Goal: Information Seeking & Learning: Learn about a topic

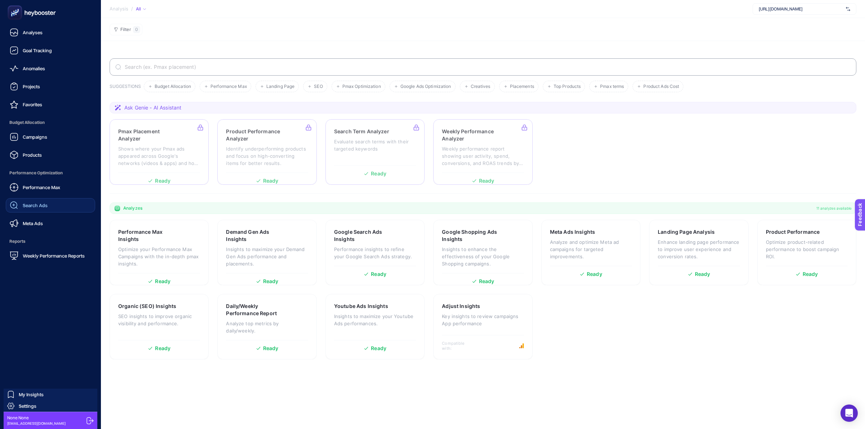
click at [57, 204] on link "Search Ads" at bounding box center [50, 205] width 89 height 14
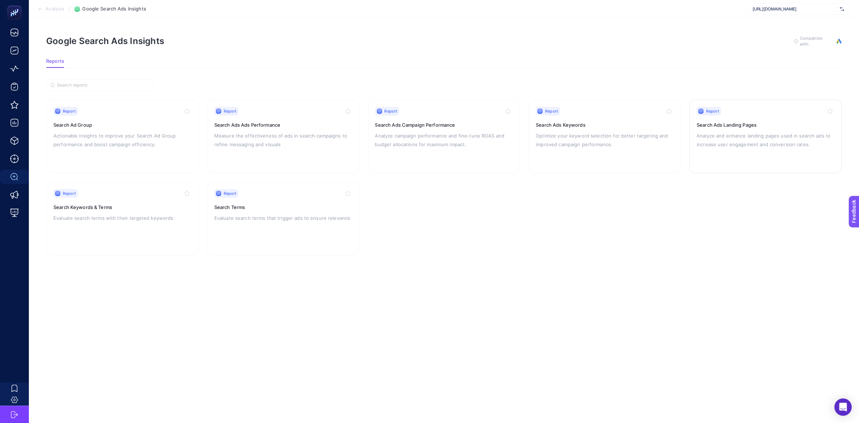
click at [729, 150] on div "Report Search Ads Landing Pages Analyze and enhance landing pages used in searc…" at bounding box center [765, 136] width 138 height 59
click at [422, 144] on p "Analyze campaign performance and fine-tune ROAS and budget allocations for maxi…" at bounding box center [444, 139] width 138 height 17
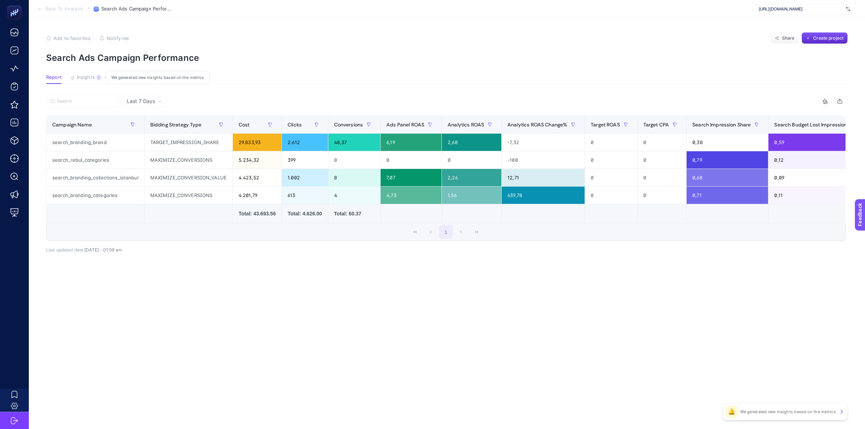
click at [99, 79] on div "2" at bounding box center [98, 78] width 5 height 6
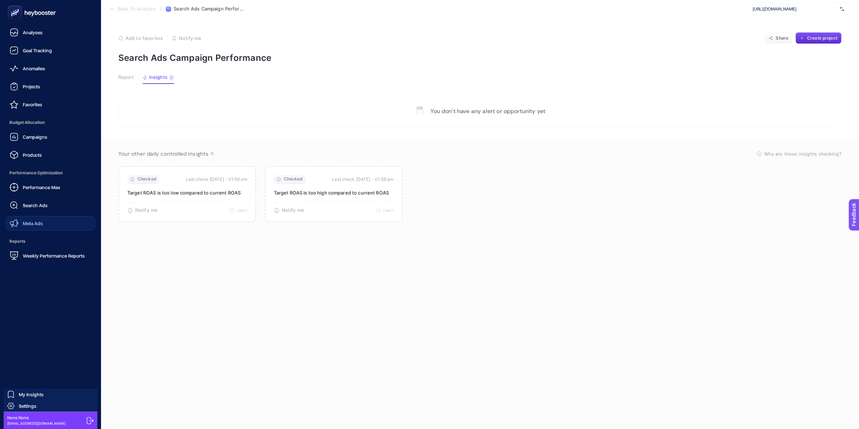
click at [42, 222] on span "Meta Ads" at bounding box center [33, 224] width 20 height 6
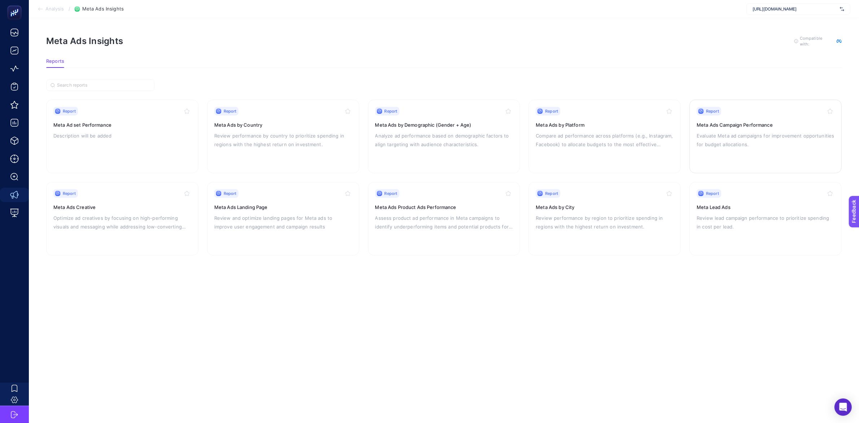
click at [747, 136] on p "Evaluate Meta ad campaigns for improvement opportunities for budget allocations." at bounding box center [765, 139] width 138 height 17
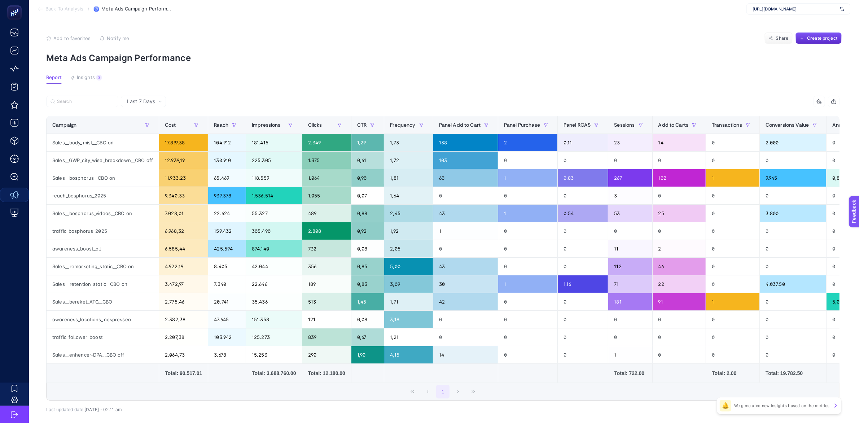
click at [152, 103] on span "Last 7 Days" at bounding box center [141, 101] width 28 height 7
click at [152, 125] on li "Last 30 Days" at bounding box center [143, 129] width 41 height 13
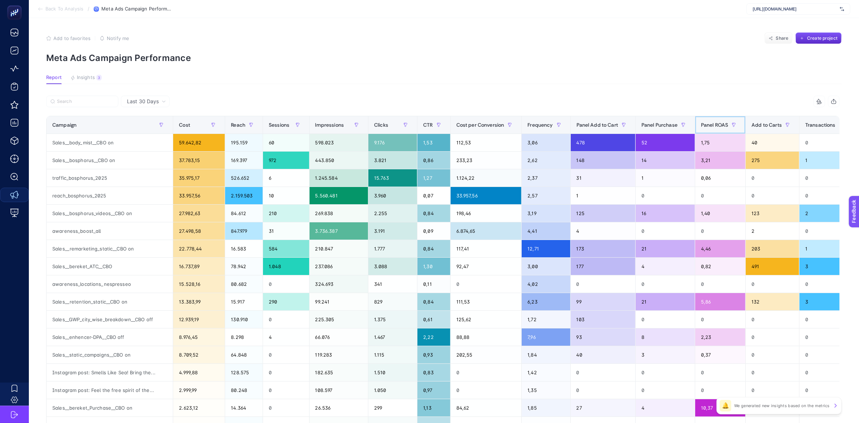
click at [705, 122] on span "Panel ROAS" at bounding box center [714, 125] width 27 height 6
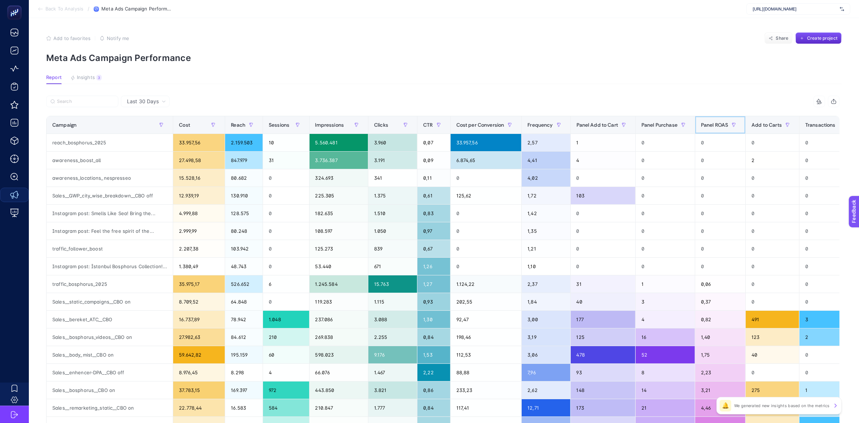
click at [705, 123] on span "Panel ROAS" at bounding box center [714, 125] width 27 height 6
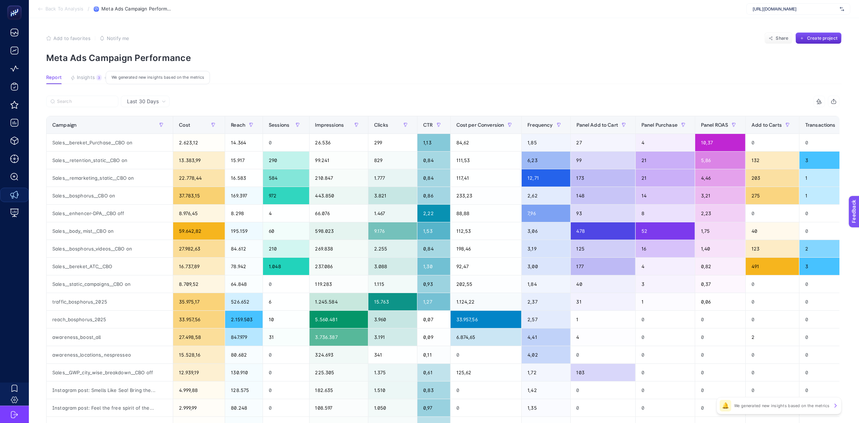
click at [78, 78] on span "Insights" at bounding box center [86, 78] width 18 height 6
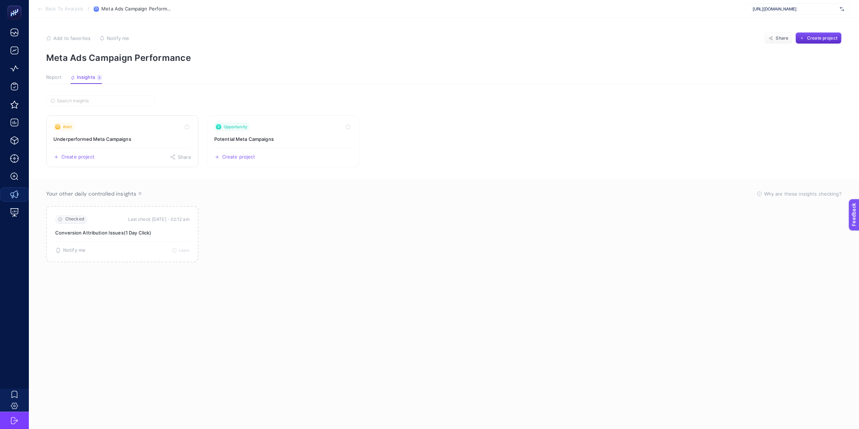
click at [127, 139] on h3 "Underperformed Meta Campaigns" at bounding box center [122, 139] width 138 height 7
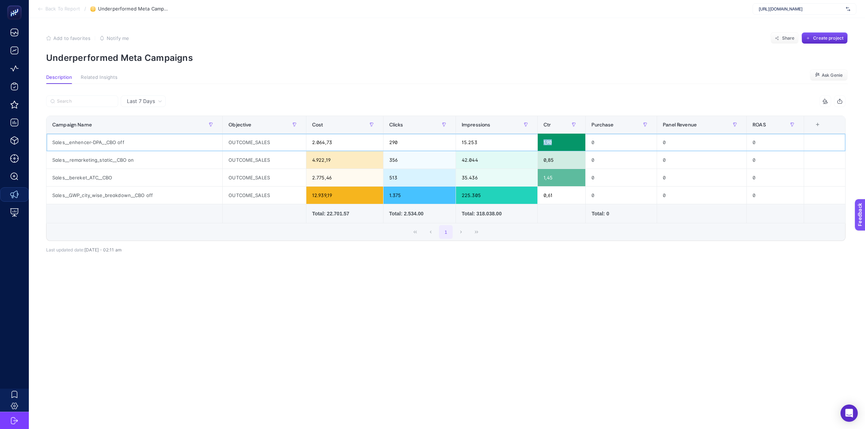
drag, startPoint x: 548, startPoint y: 145, endPoint x: 536, endPoint y: 143, distance: 12.7
click at [538, 143] on div "1,90" at bounding box center [562, 142] width 48 height 17
click at [546, 84] on section "Description Related Insights Ask Genie" at bounding box center [447, 79] width 802 height 9
